Goal: Task Accomplishment & Management: Use online tool/utility

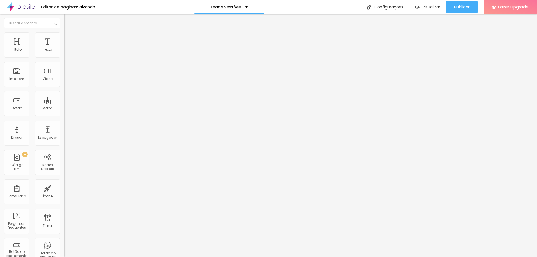
click at [64, 32] on li "Estilo" at bounding box center [96, 35] width 64 height 6
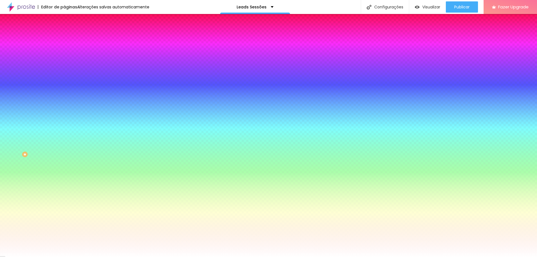
click at [64, 51] on span "Trocar imagem" at bounding box center [79, 49] width 30 height 5
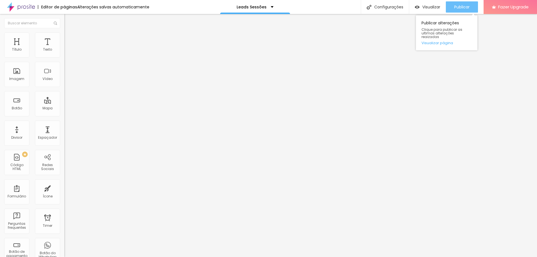
click at [464, 7] on span "Publicar" at bounding box center [461, 7] width 15 height 4
click at [456, 11] on div "Publicar" at bounding box center [461, 6] width 15 height 11
click at [464, 8] on span "Publicar" at bounding box center [461, 7] width 15 height 4
click at [470, 10] on button "Publicar" at bounding box center [462, 6] width 32 height 11
